Goal: Check status: Check status

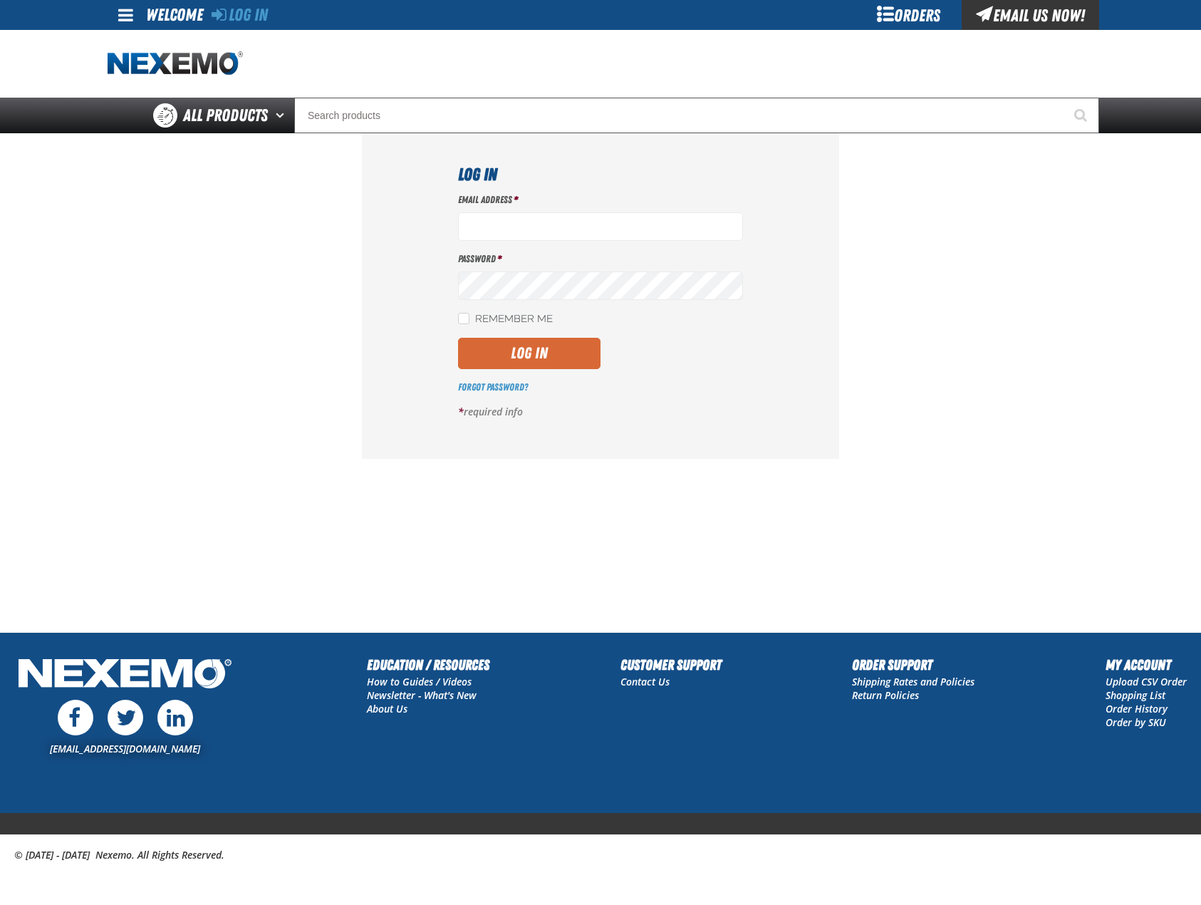
type input "mglazier@vtaig.com"
click at [549, 354] on button "Log In" at bounding box center [529, 353] width 142 height 31
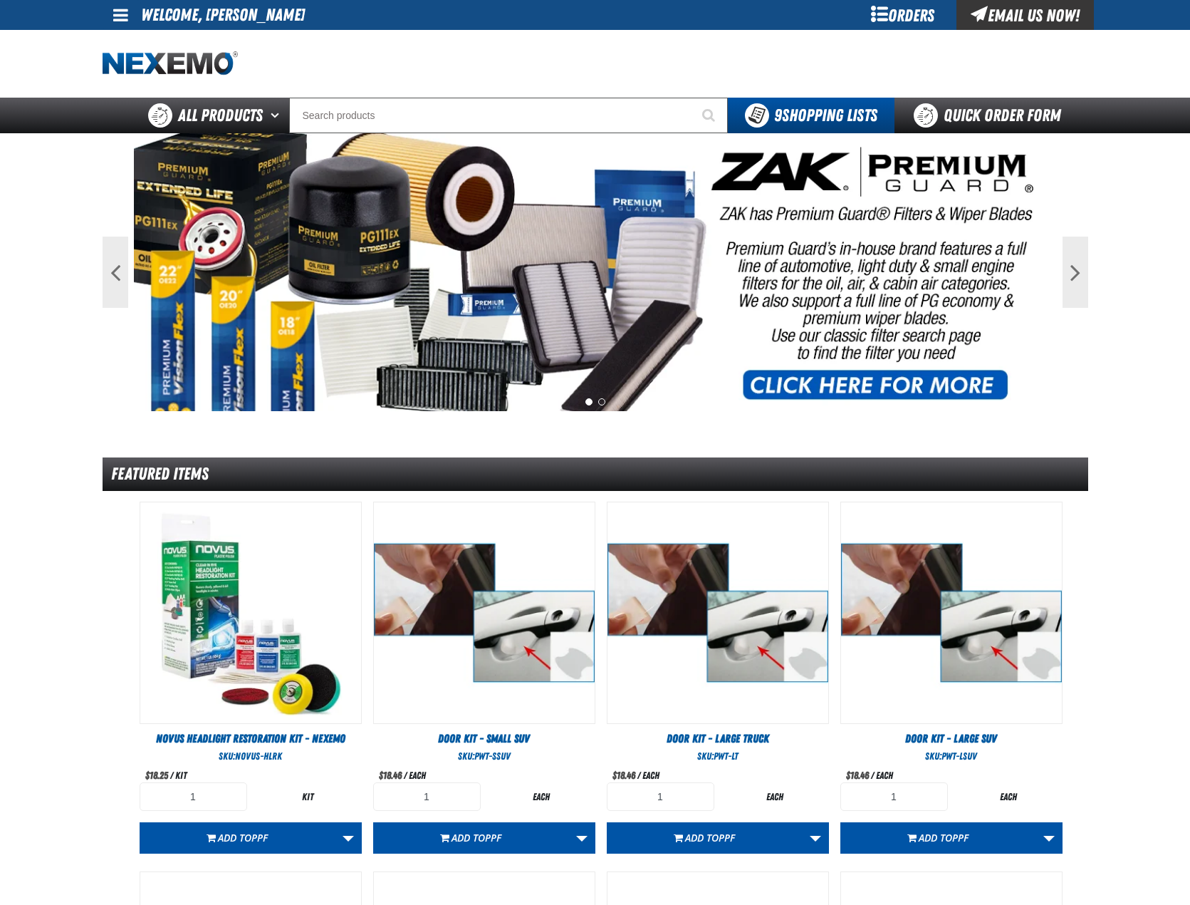
click at [893, 18] on div "Orders" at bounding box center [903, 15] width 107 height 30
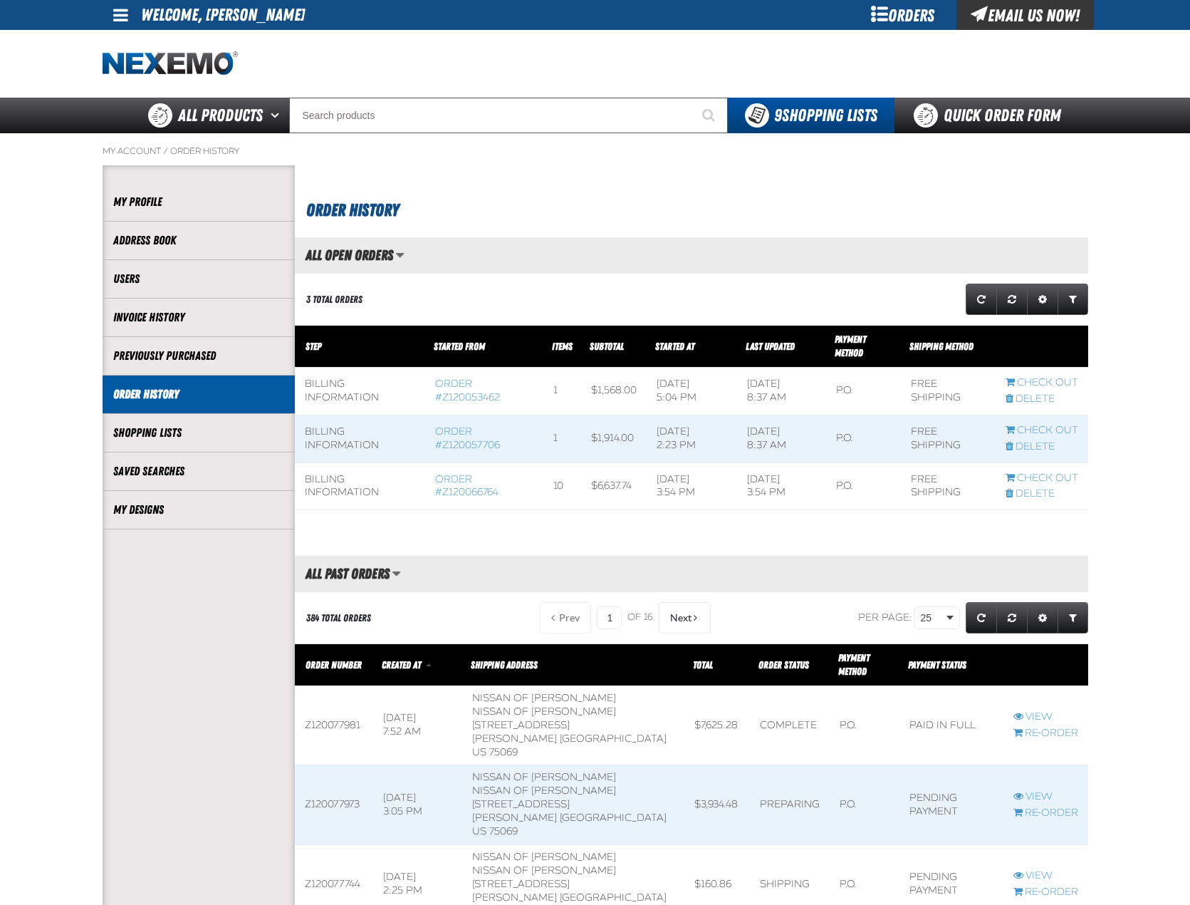
scroll to position [1, 1]
click at [449, 434] on link "Order #Z120057706" at bounding box center [467, 438] width 65 height 26
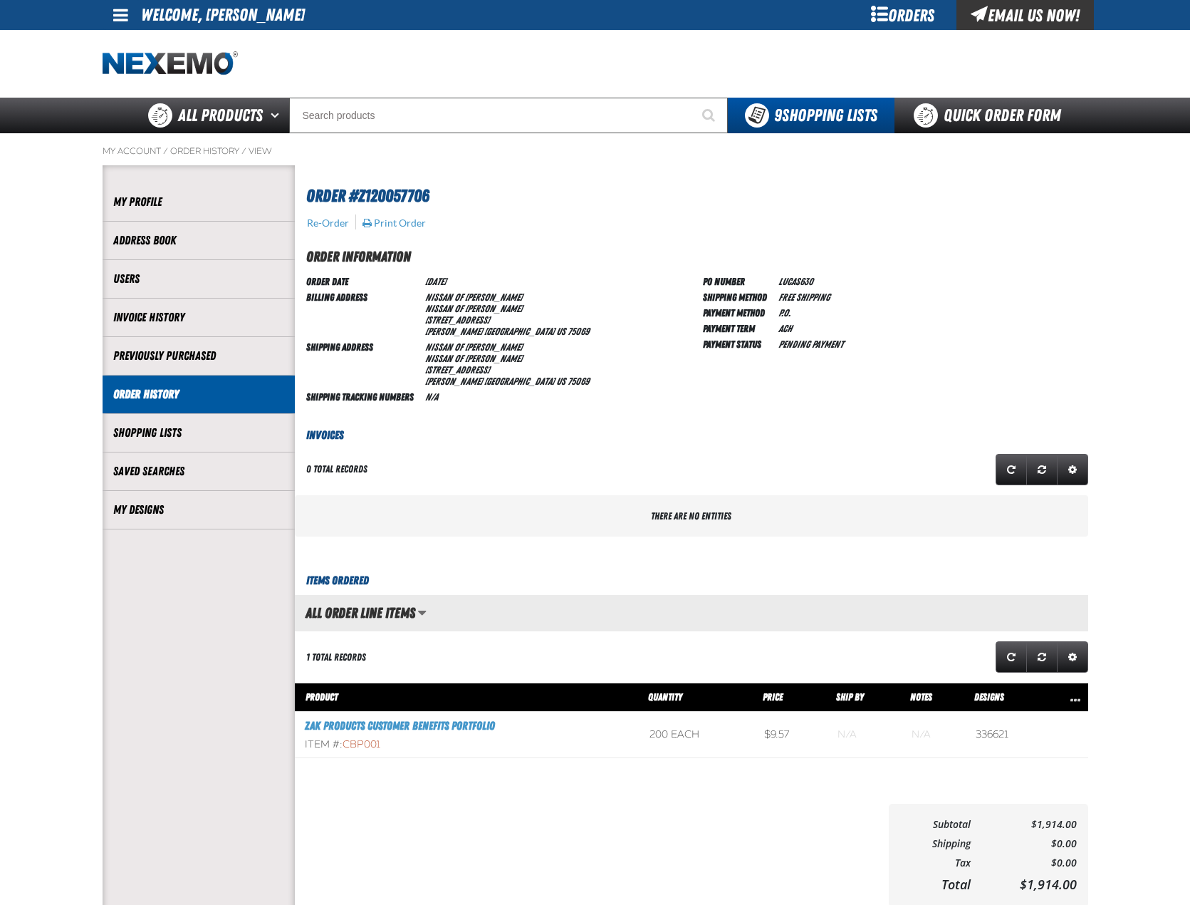
scroll to position [1, 1]
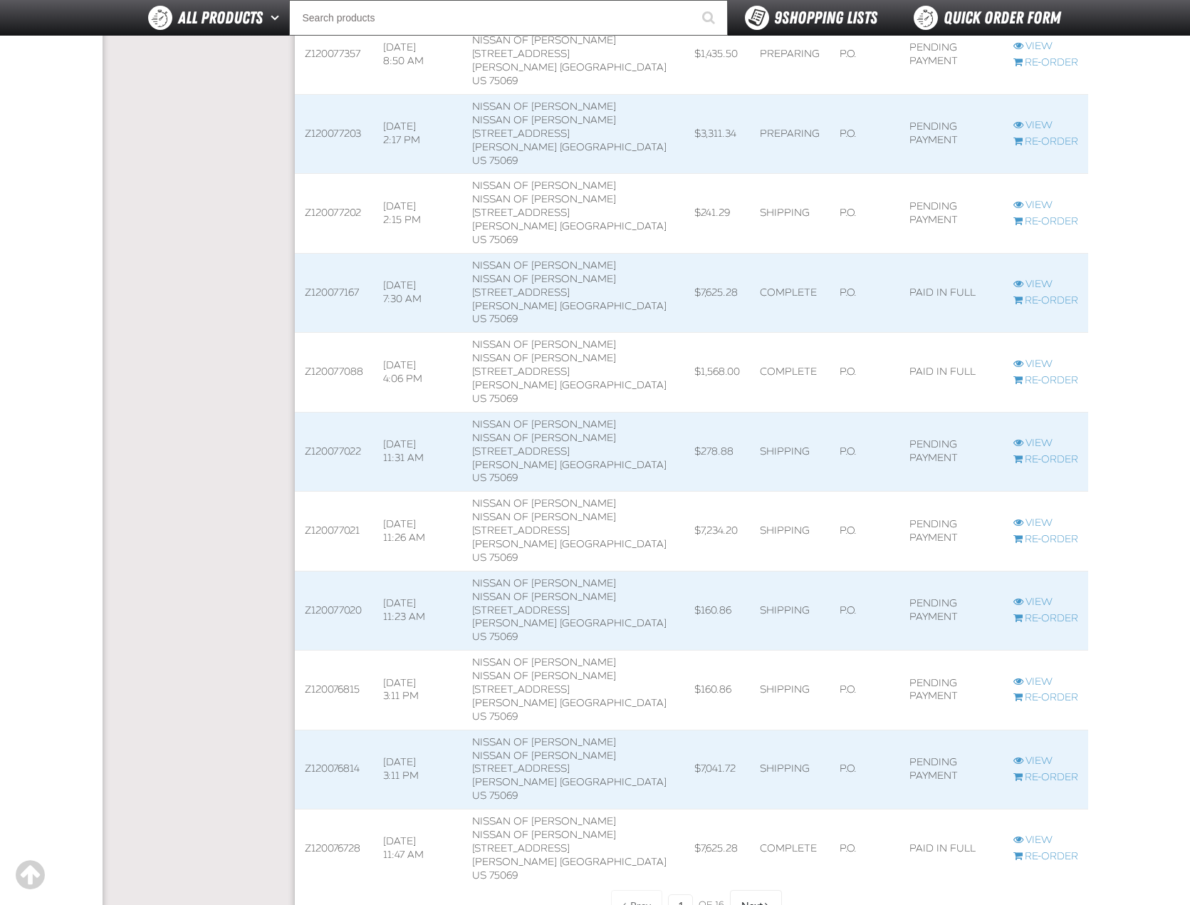
scroll to position [1400, 0]
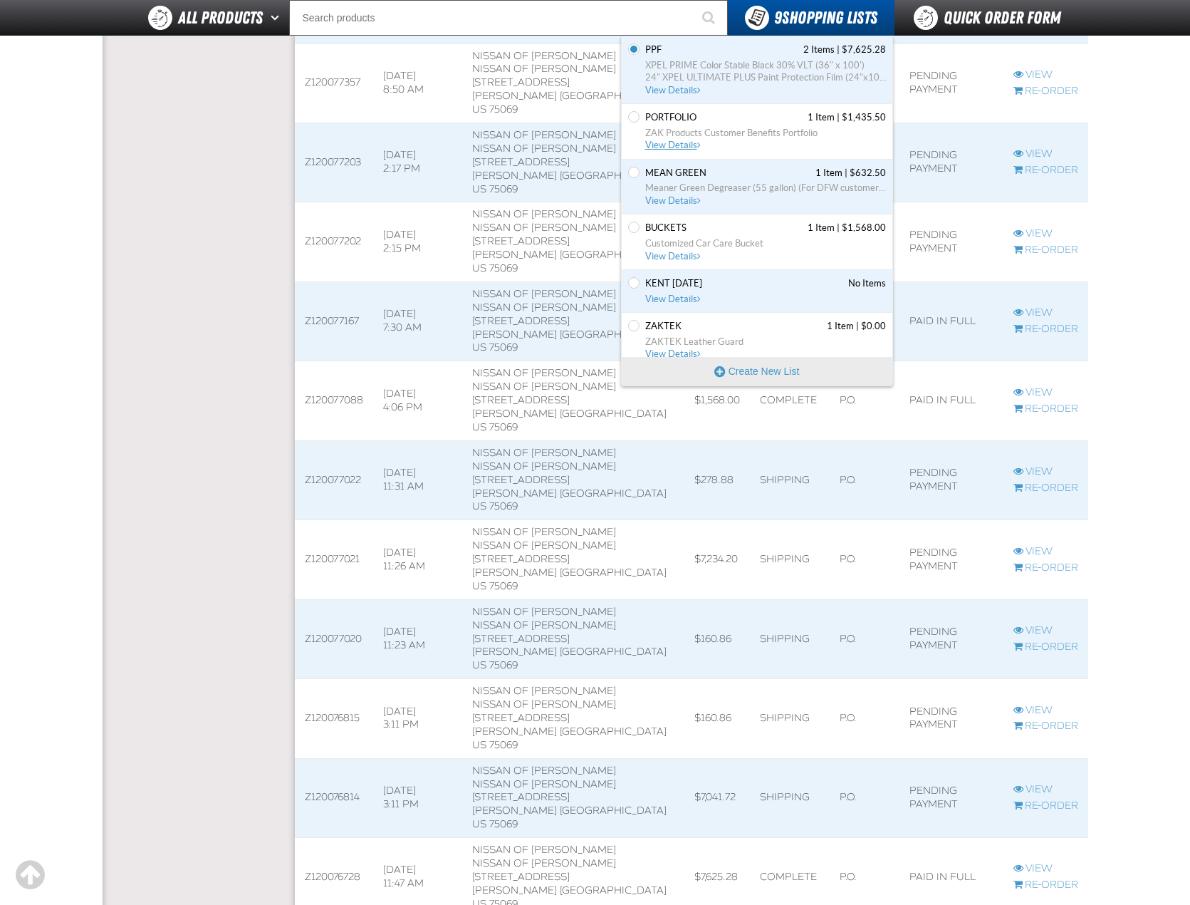
click at [670, 150] on link "PORTFOLIO 1 Item | $1,435.50 ZAK Products Customer Benefits Portfolio View Deta…" at bounding box center [764, 131] width 244 height 41
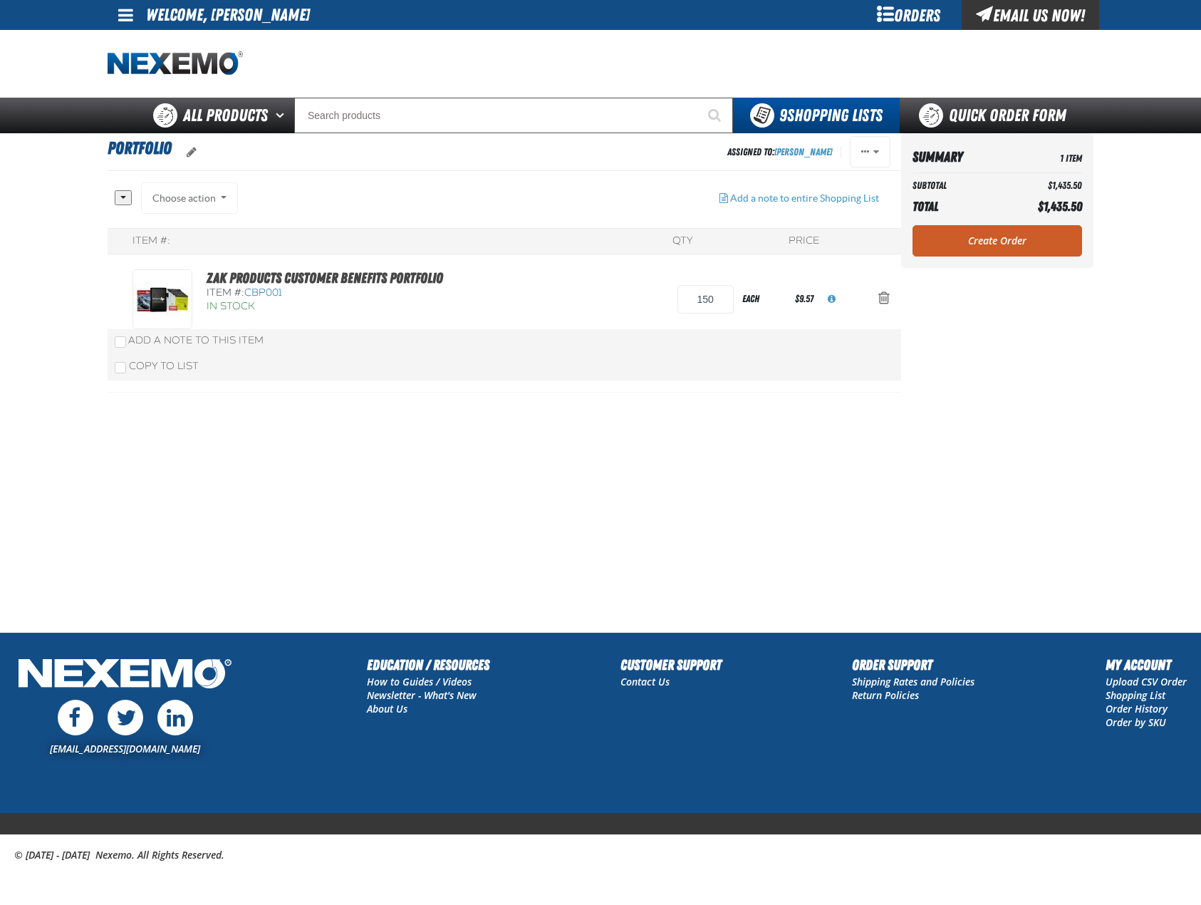
click at [913, 20] on div "Orders" at bounding box center [908, 15] width 107 height 30
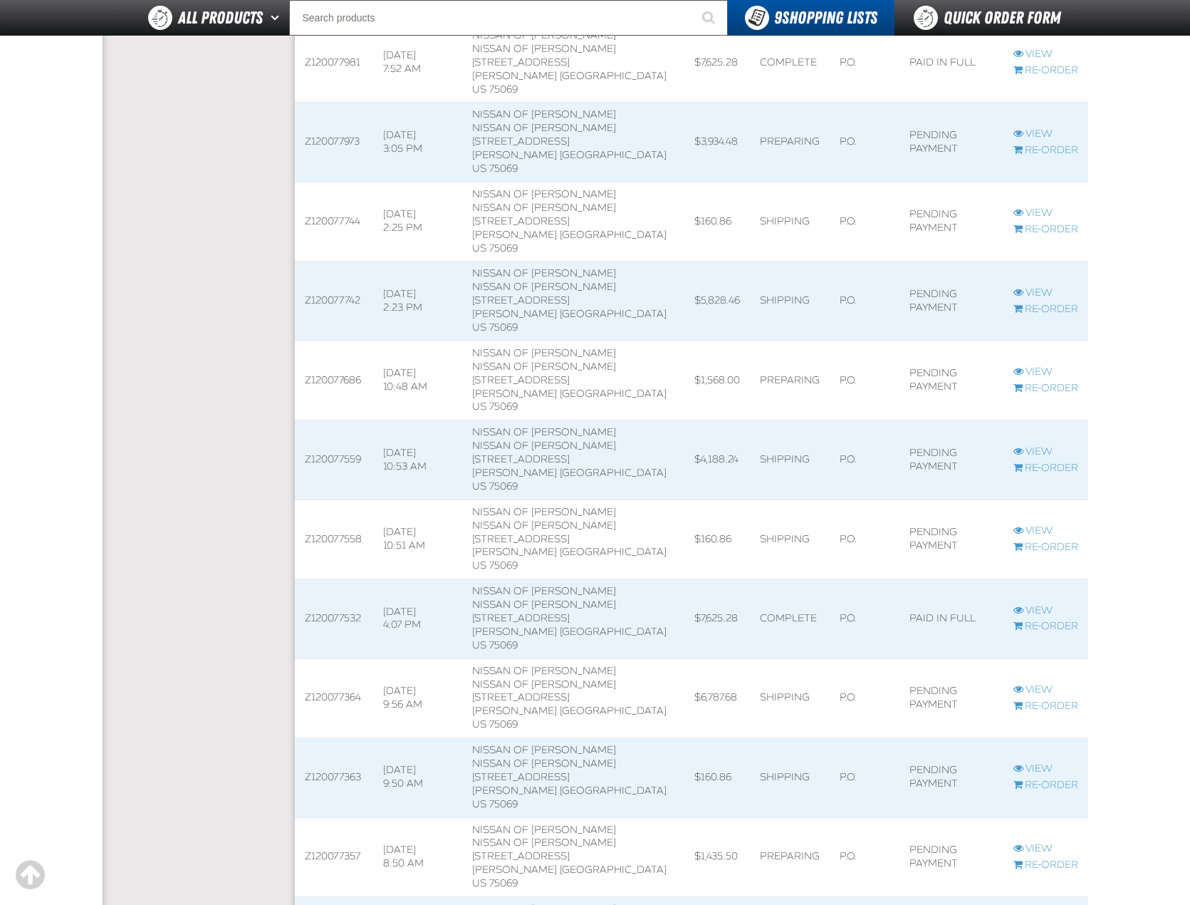
scroll to position [641, 0]
